Goal: Task Accomplishment & Management: Use online tool/utility

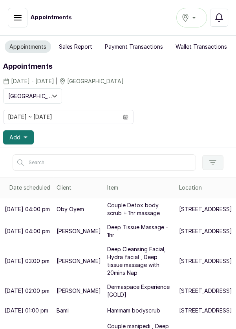
click at [11, 135] on span "Add" at bounding box center [14, 138] width 11 height 8
click at [124, 116] on icon "calendar" at bounding box center [125, 117] width 5 height 2
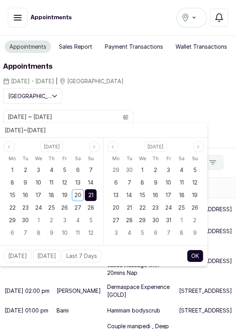
click at [79, 193] on span "20" at bounding box center [78, 195] width 7 height 7
click at [77, 196] on span "20" at bounding box center [78, 195] width 7 height 7
click at [194, 257] on button "OK" at bounding box center [195, 256] width 17 height 13
type input "[DATE] ~ [DATE]"
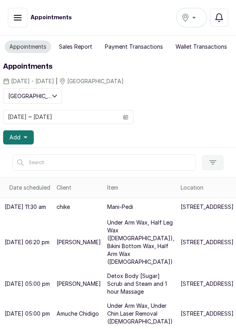
click at [73, 50] on button "Sales Report" at bounding box center [75, 46] width 43 height 13
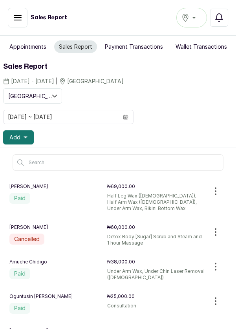
click at [24, 44] on button "Appointments" at bounding box center [28, 46] width 46 height 13
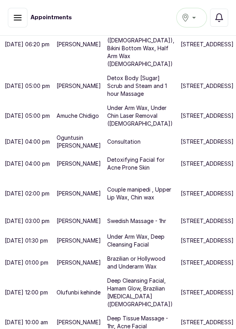
scroll to position [303, 0]
click at [181, 168] on p "[STREET_ADDRESS]" at bounding box center [207, 164] width 53 height 8
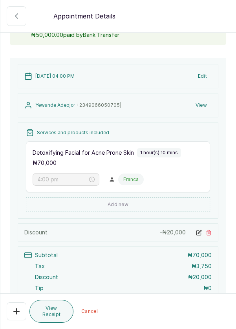
scroll to position [0, 0]
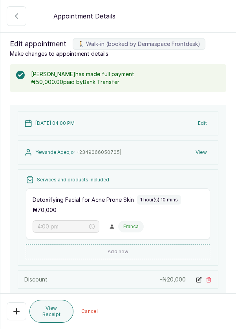
click at [14, 20] on icon "button" at bounding box center [16, 15] width 9 height 9
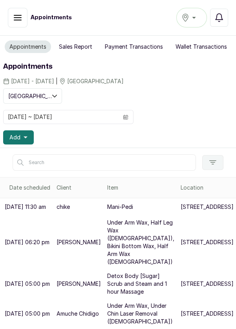
click at [72, 48] on button "Sales Report" at bounding box center [75, 46] width 43 height 13
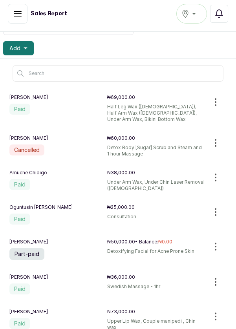
scroll to position [83, 0]
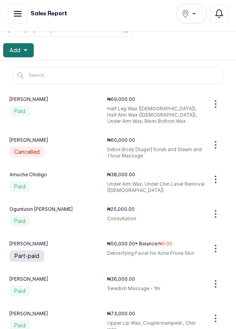
click at [218, 177] on icon "button" at bounding box center [215, 179] width 9 height 9
click at [217, 178] on icon "button" at bounding box center [215, 179] width 9 height 9
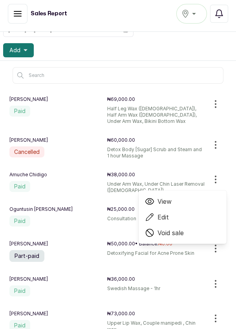
click at [190, 233] on span "Void sale" at bounding box center [182, 232] width 75 height 9
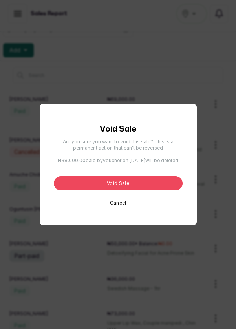
click at [132, 191] on button "Void sale" at bounding box center [118, 183] width 129 height 14
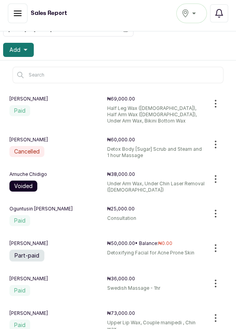
scroll to position [33, 0]
